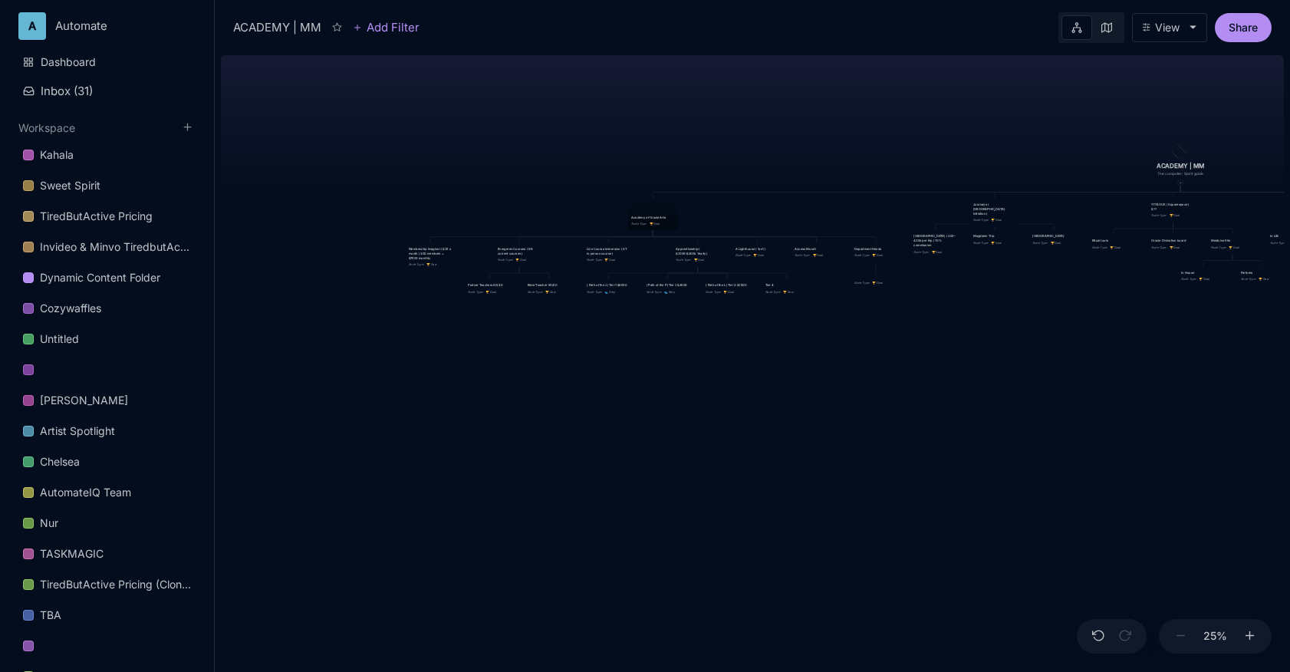
drag, startPoint x: 631, startPoint y: 130, endPoint x: 551, endPoint y: 213, distance: 115.0
click at [551, 213] on div "ACADEMY | MM The computer: Spirit guide Academy of Oracle Arts Node Type : 🏆 Go…" at bounding box center [752, 360] width 1063 height 623
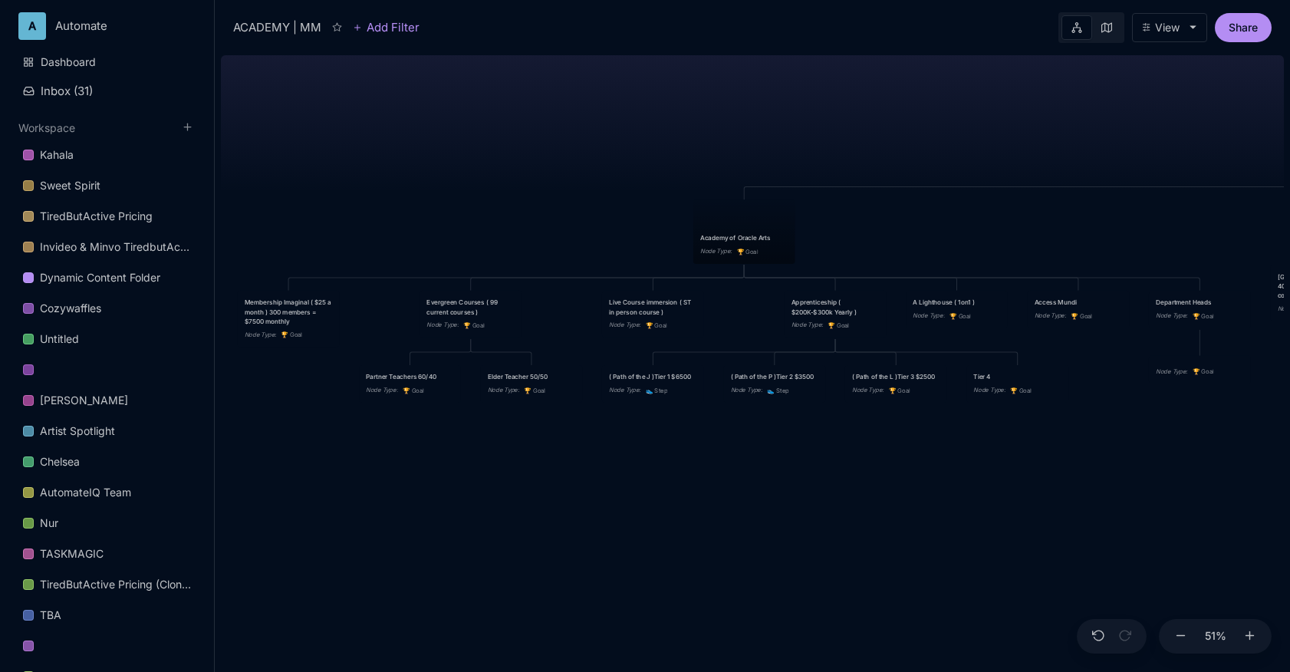
drag, startPoint x: 568, startPoint y: 193, endPoint x: 386, endPoint y: 186, distance: 181.9
click at [386, 187] on div "ACADEMY | MM The computer: Spirit guide Academy of Oracle Arts Node Type : 🏆 Go…" at bounding box center [752, 360] width 1063 height 623
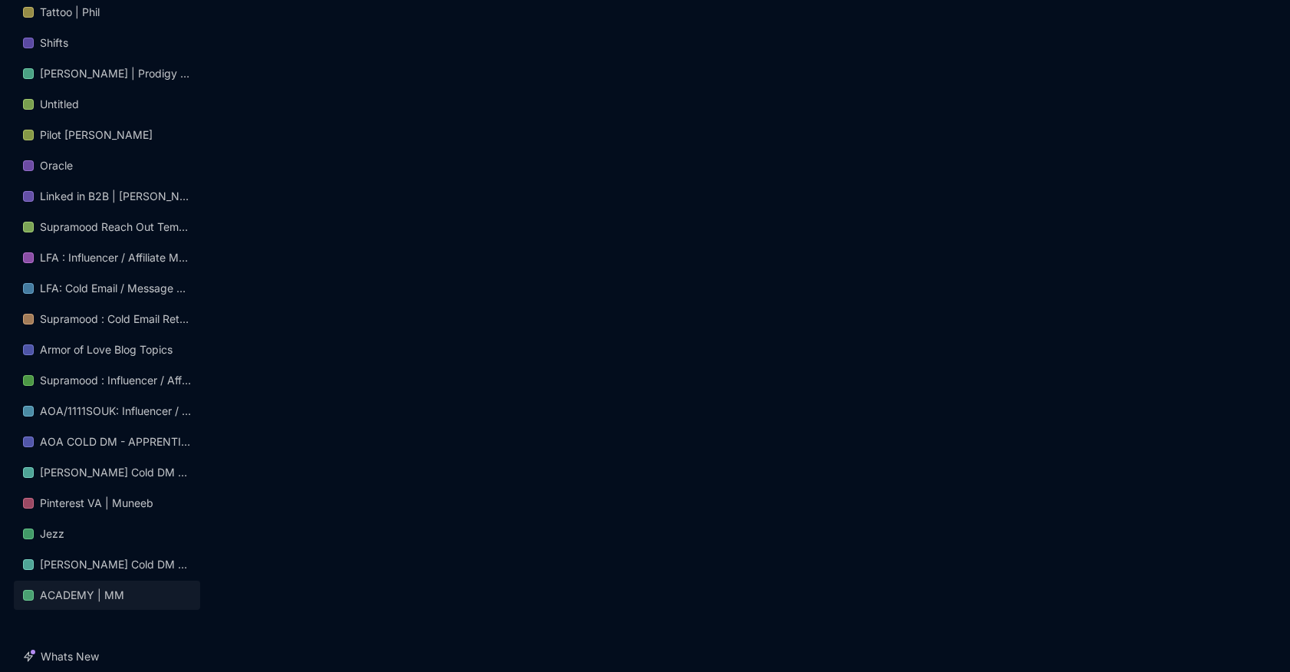
scroll to position [1330, 0]
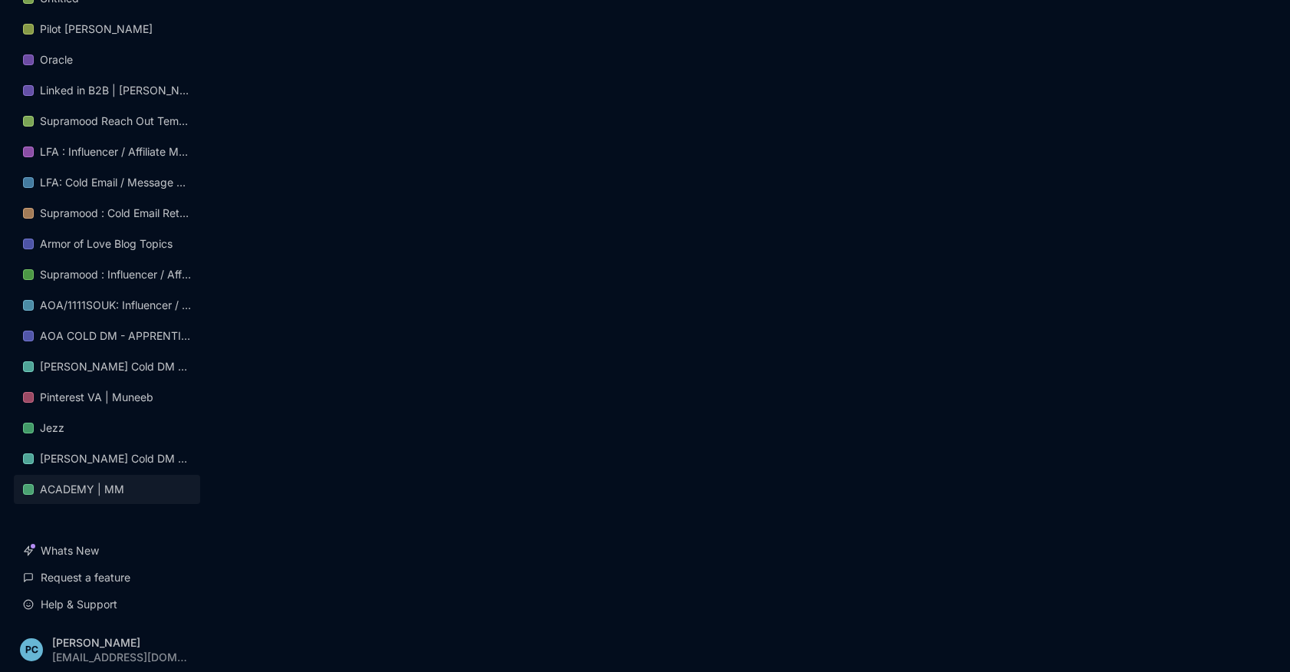
click at [138, 486] on link "ACADEMY | MM" at bounding box center [107, 489] width 186 height 29
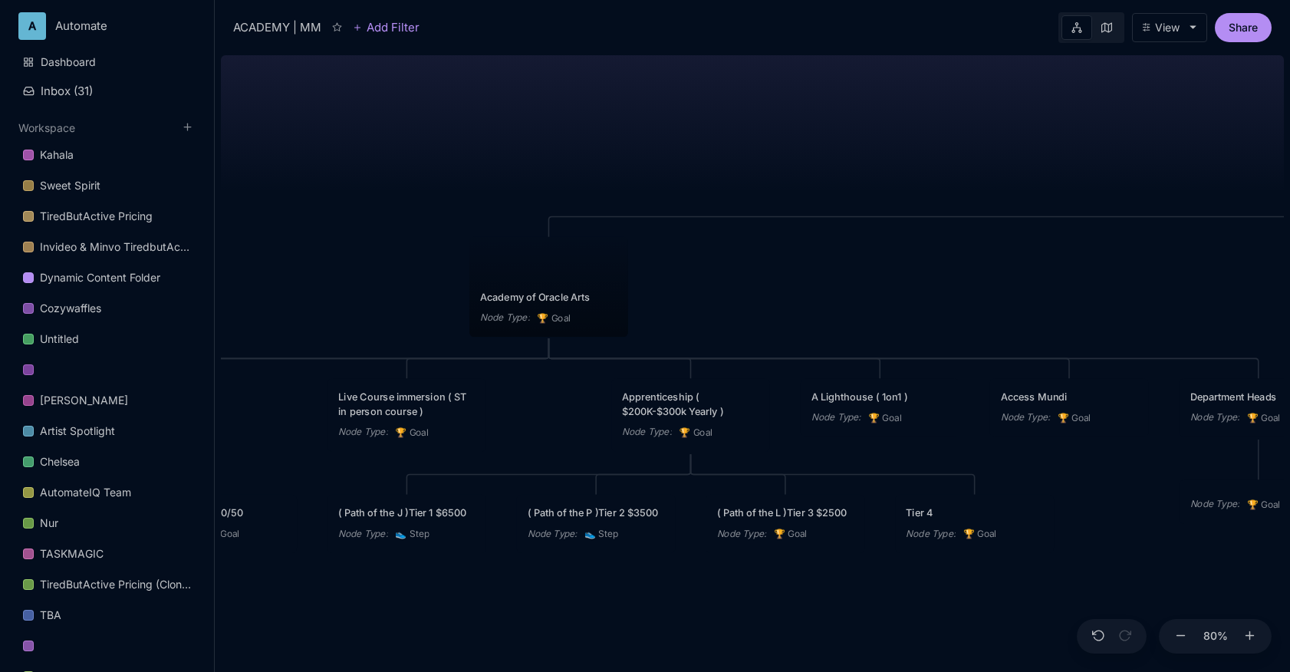
drag, startPoint x: 854, startPoint y: 137, endPoint x: 962, endPoint y: 146, distance: 108.5
click at [962, 146] on div "ACADEMY | MM The computer: Spirit guide Academy of Oracle Arts Node Type : 🏆 Go…" at bounding box center [752, 360] width 1063 height 623
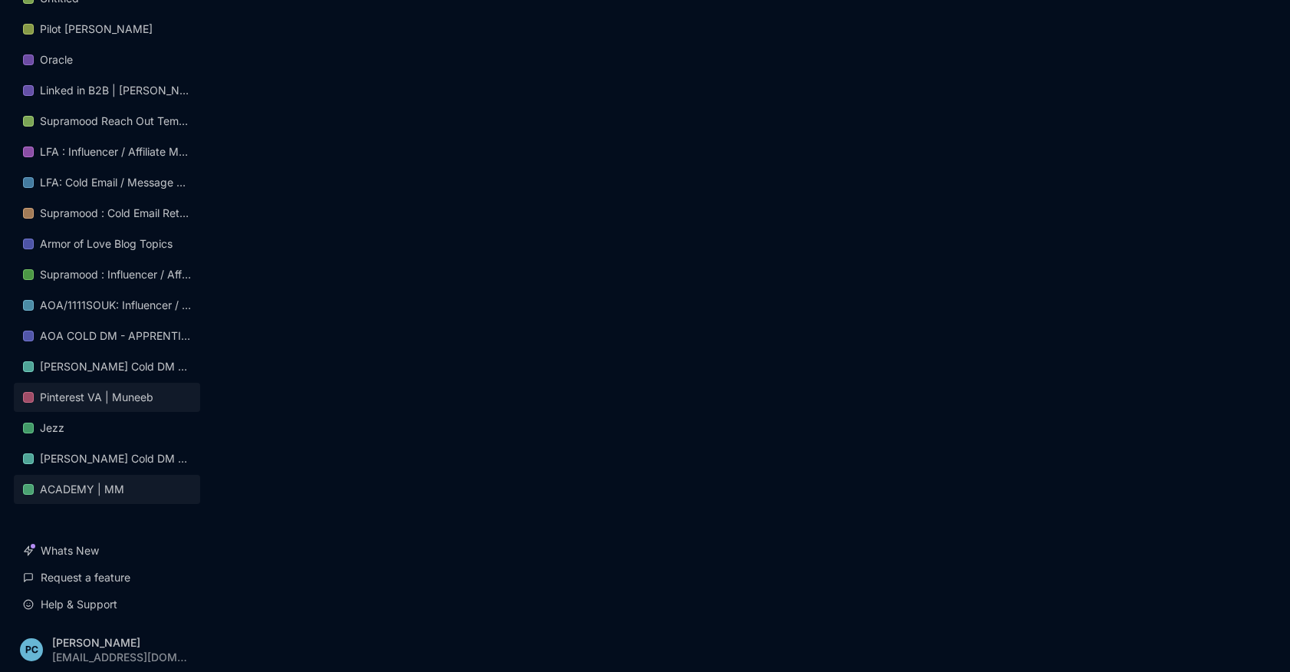
click at [142, 396] on div "Pinterest VA | Muneeb" at bounding box center [97, 397] width 114 height 18
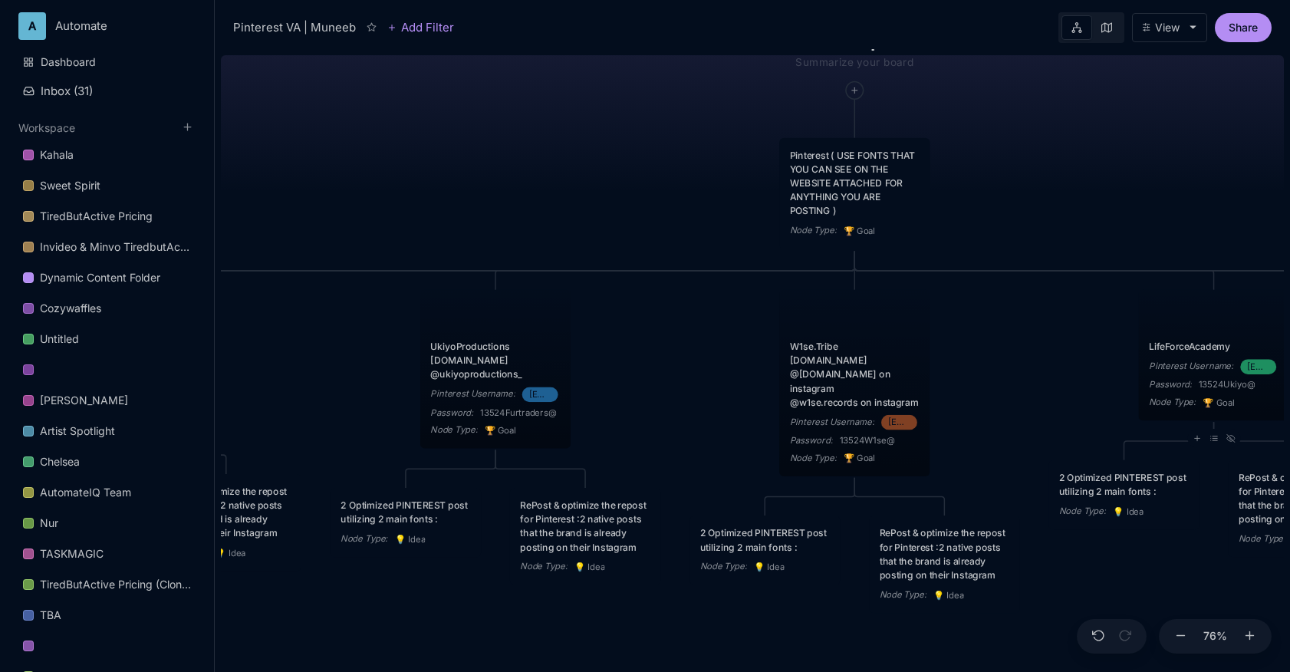
click at [1004, 403] on div "Pinterest VA | Muneeb Pinterest ( USE FONTS THAT YOU CAN SEE ON THE WEBSITE ATT…" at bounding box center [752, 360] width 1063 height 623
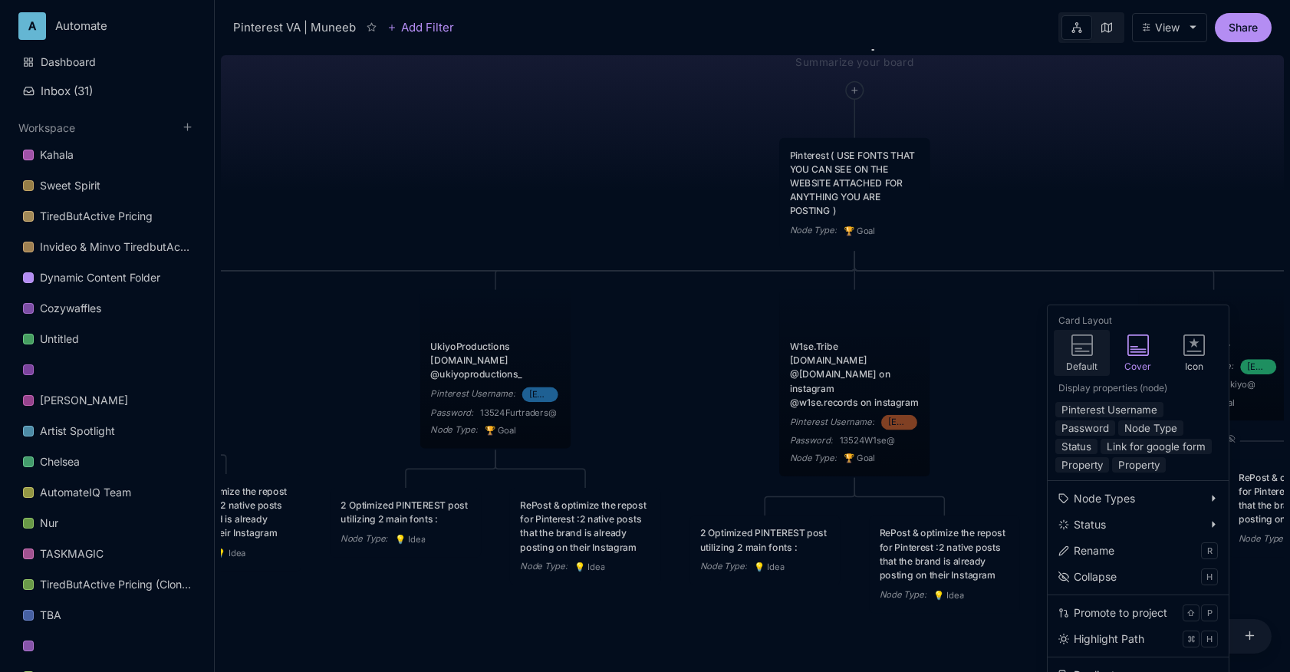
click at [1082, 354] on icon at bounding box center [1082, 344] width 21 height 21
click at [694, 219] on div "Pinterest VA | Muneeb Pinterest ( USE FONTS THAT YOU CAN SEE ON THE WEBSITE ATT…" at bounding box center [752, 360] width 1063 height 623
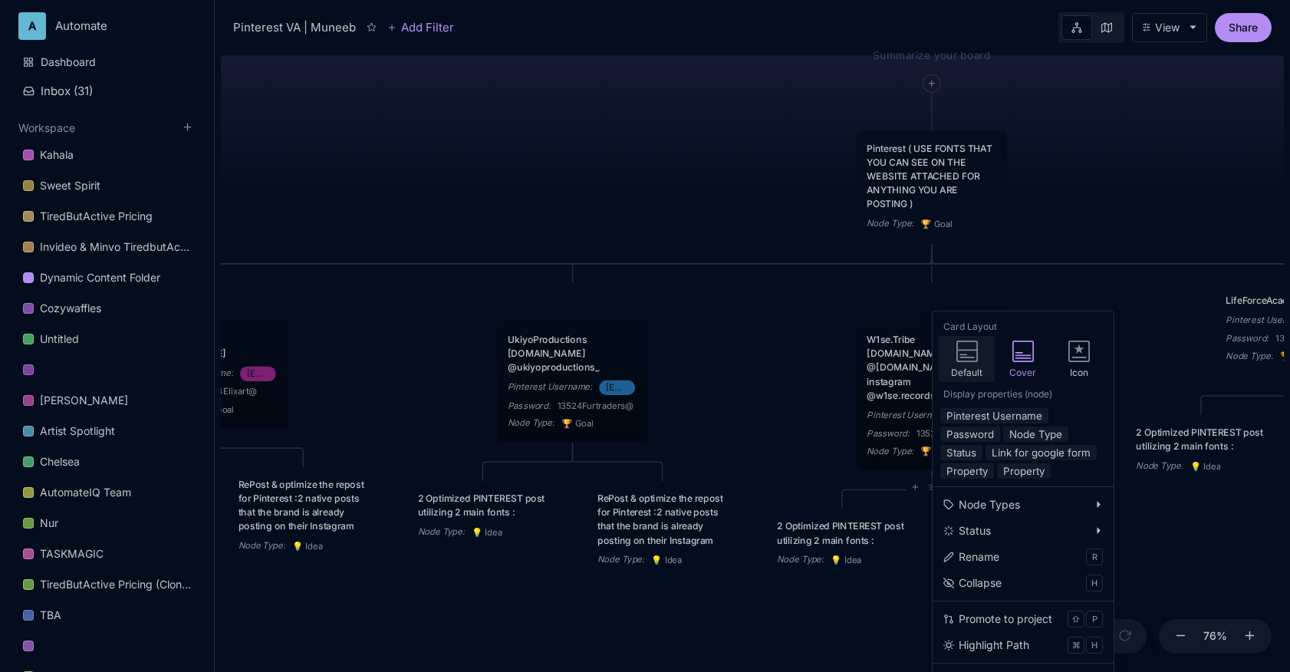
click at [974, 357] on icon at bounding box center [967, 351] width 21 height 21
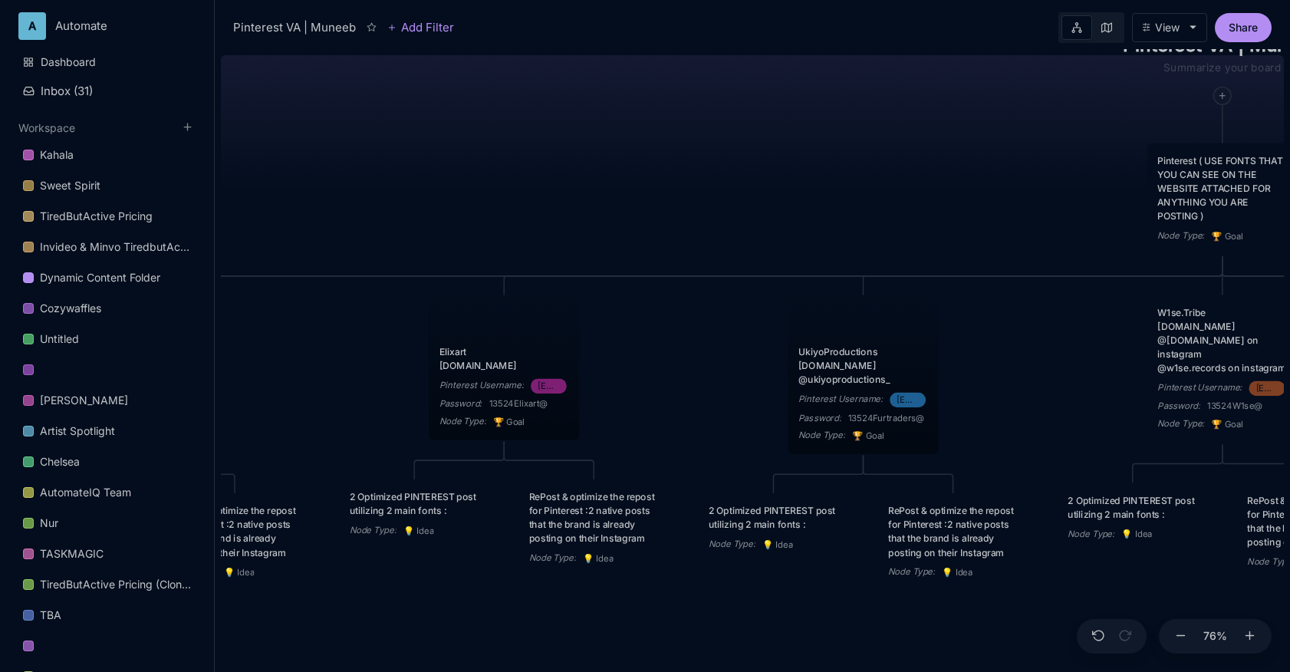
drag, startPoint x: 552, startPoint y: 121, endPoint x: 842, endPoint y: 133, distance: 291.0
click at [842, 133] on div "Pinterest VA | Muneeb Pinterest ( USE FONTS THAT YOU CAN SEE ON THE WEBSITE ATT…" at bounding box center [752, 360] width 1063 height 623
click at [857, 93] on div "Pinterest VA | Muneeb Pinterest ( USE FONTS THAT YOU CAN SEE ON THE WEBSITE ATT…" at bounding box center [752, 360] width 1063 height 623
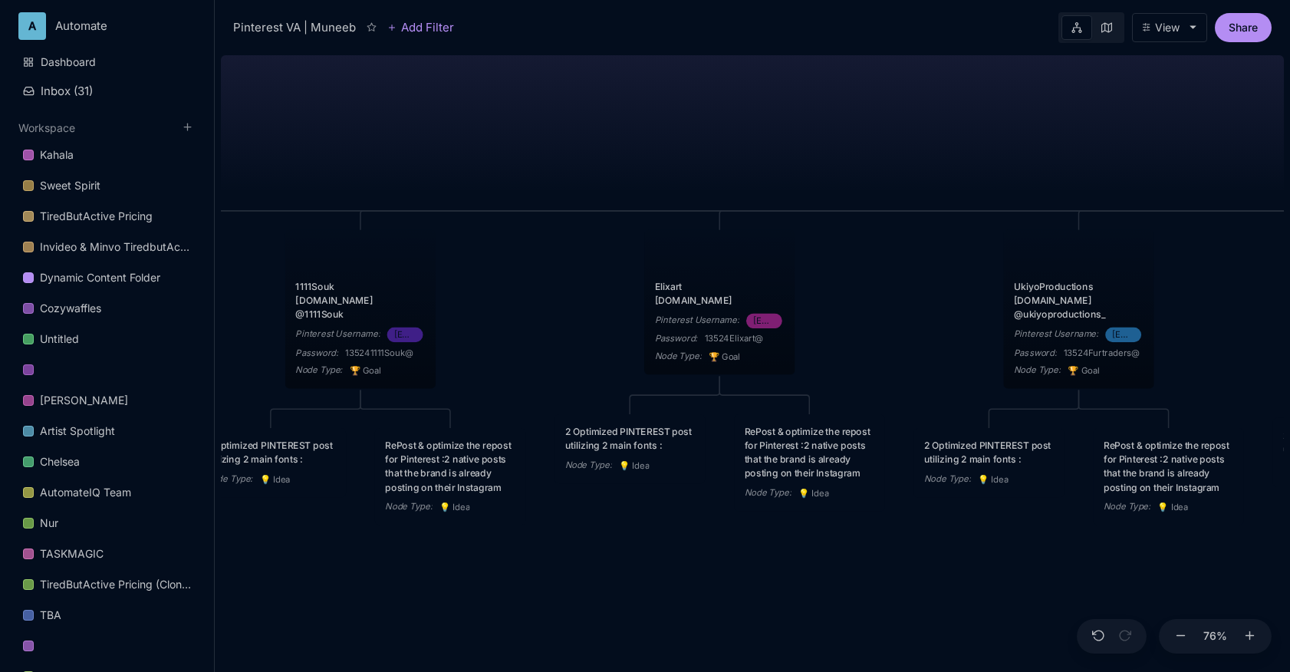
drag, startPoint x: 670, startPoint y: 162, endPoint x: 901, endPoint y: 94, distance: 240.8
click at [901, 94] on div "Pinterest VA | Muneeb Pinterest ( USE FONTS THAT YOU CAN SEE ON THE WEBSITE ATT…" at bounding box center [752, 360] width 1063 height 623
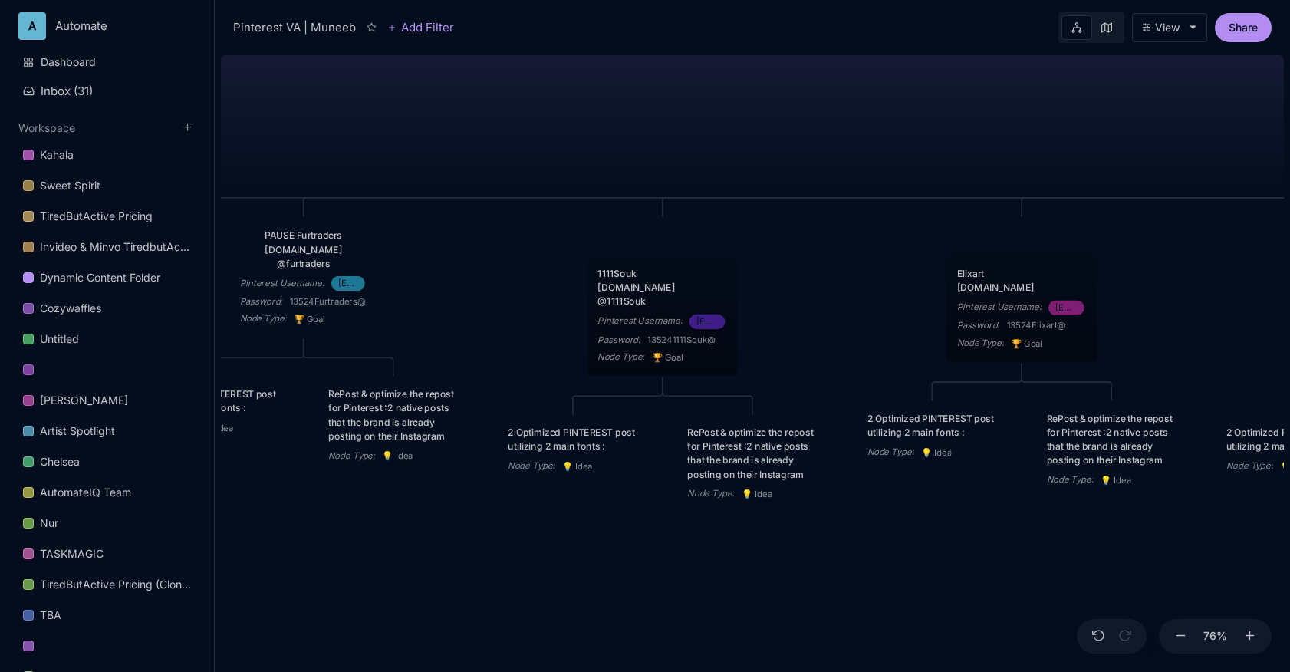
drag, startPoint x: 666, startPoint y: 137, endPoint x: 948, endPoint y: 129, distance: 282.4
click at [948, 129] on div "Pinterest VA | Muneeb Pinterest ( USE FONTS THAT YOU CAN SEE ON THE WEBSITE ATT…" at bounding box center [752, 360] width 1063 height 623
click at [666, 289] on div "1111Souk [DOMAIN_NAME] @1111Souk" at bounding box center [663, 286] width 130 height 41
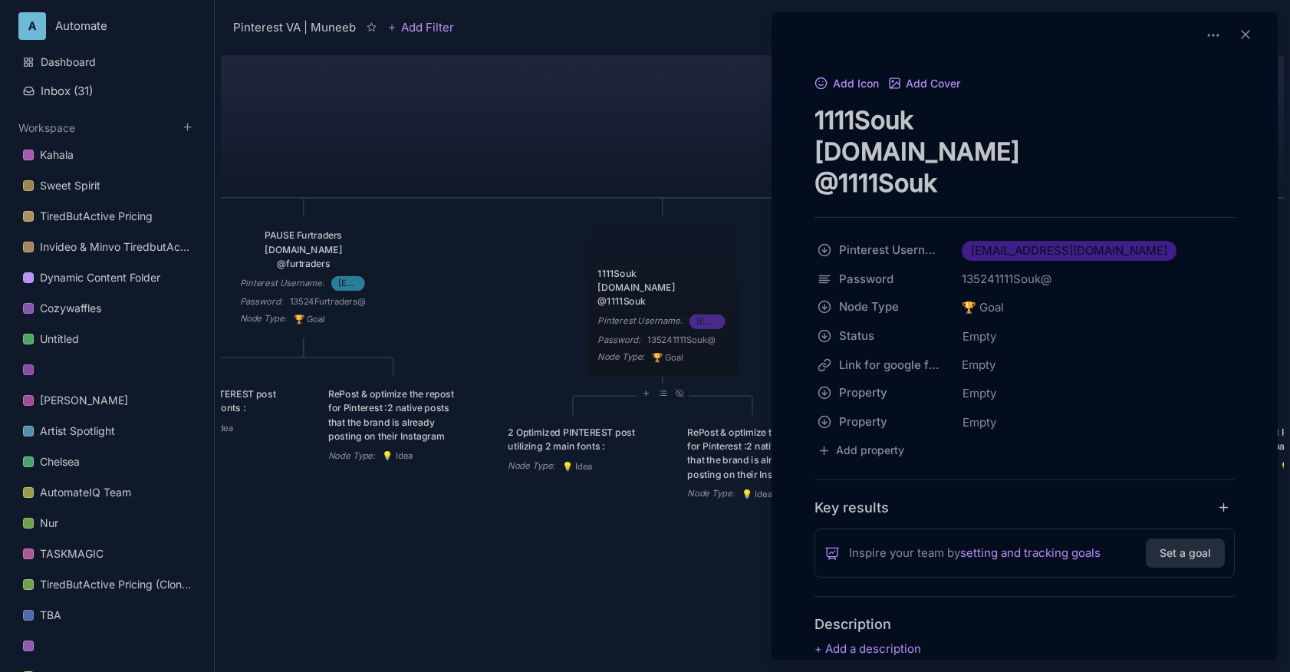
scroll to position [1, 0]
click at [601, 131] on div at bounding box center [645, 336] width 1290 height 672
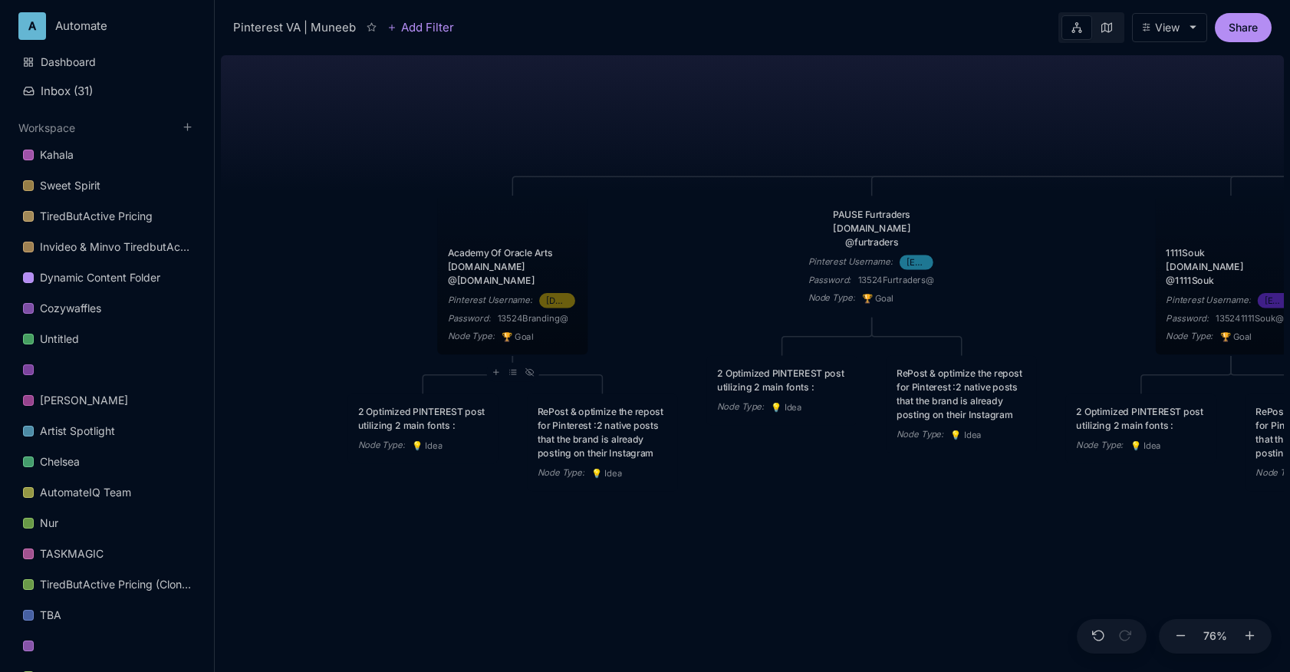
click at [556, 226] on div "Academy Of Oracle Arts [DOMAIN_NAME] @[DOMAIN_NAME] Pinterest Username : [DOMAI…" at bounding box center [512, 275] width 150 height 159
